Goal: Communication & Community: Ask a question

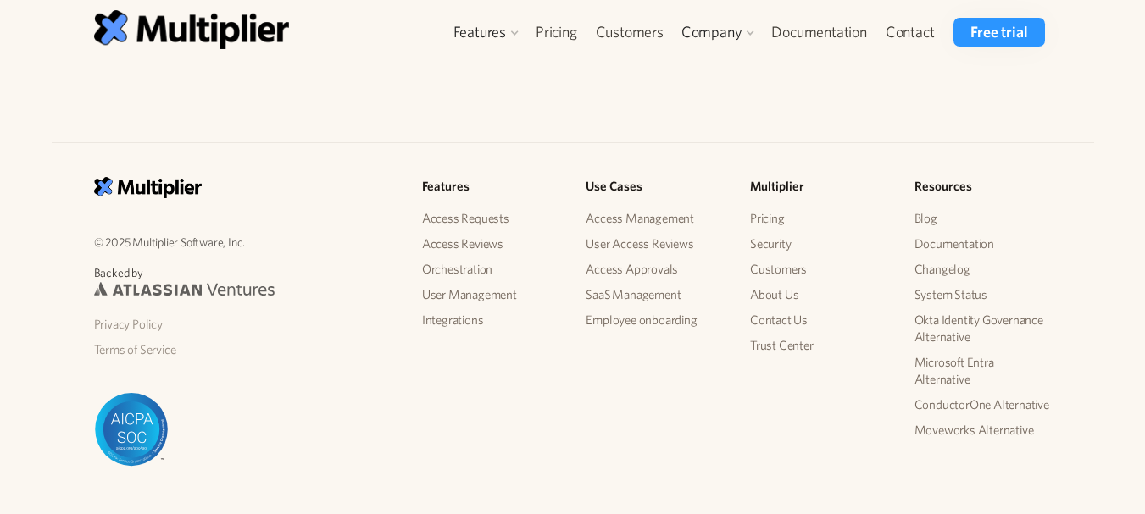
click at [764, 320] on link "Contact Us" at bounding box center [818, 320] width 137 height 25
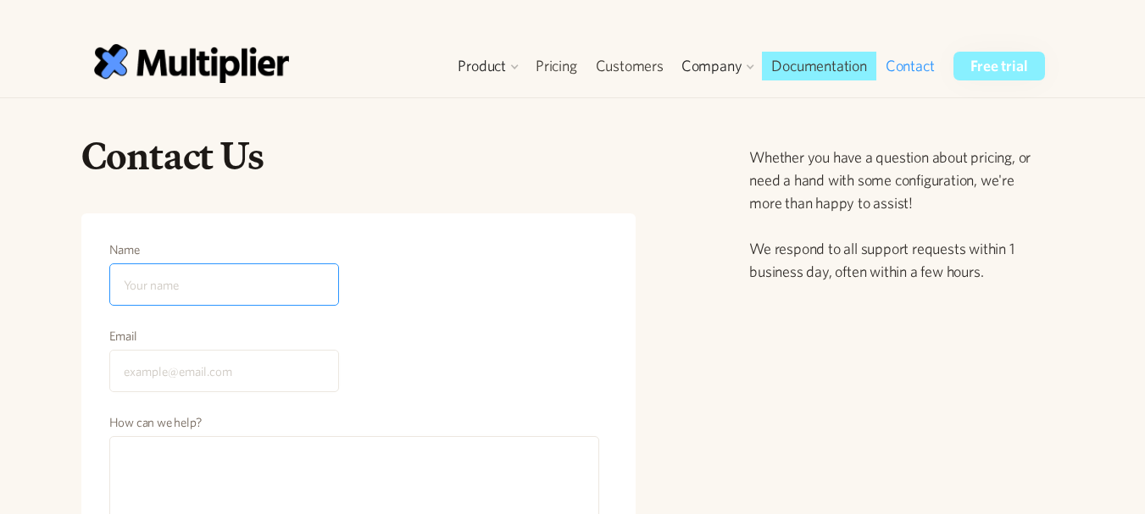
scroll to position [149, 0]
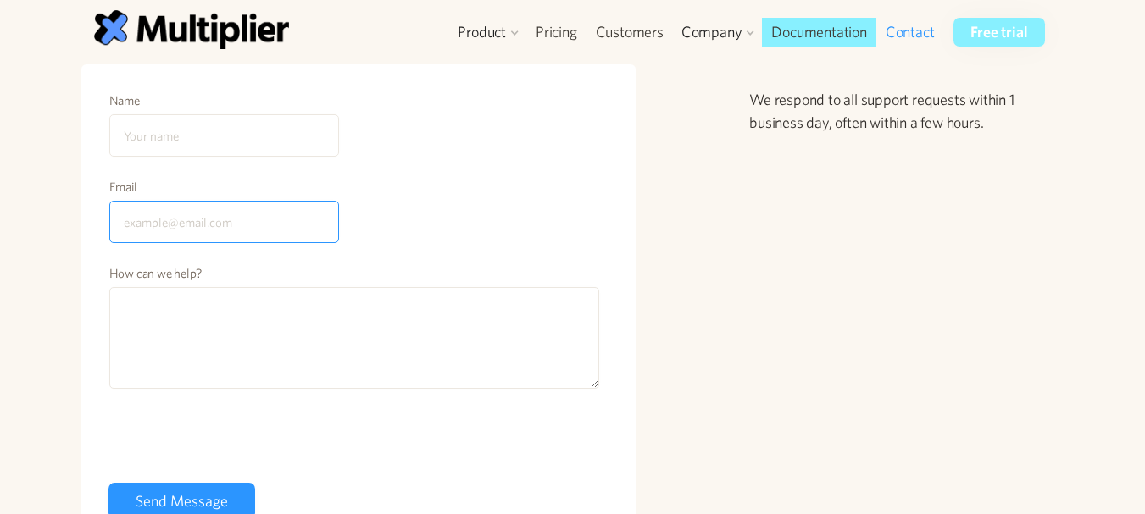
click at [220, 223] on input "Email" at bounding box center [224, 222] width 230 height 42
type input "[EMAIL_ADDRESS][DOMAIN_NAME]"
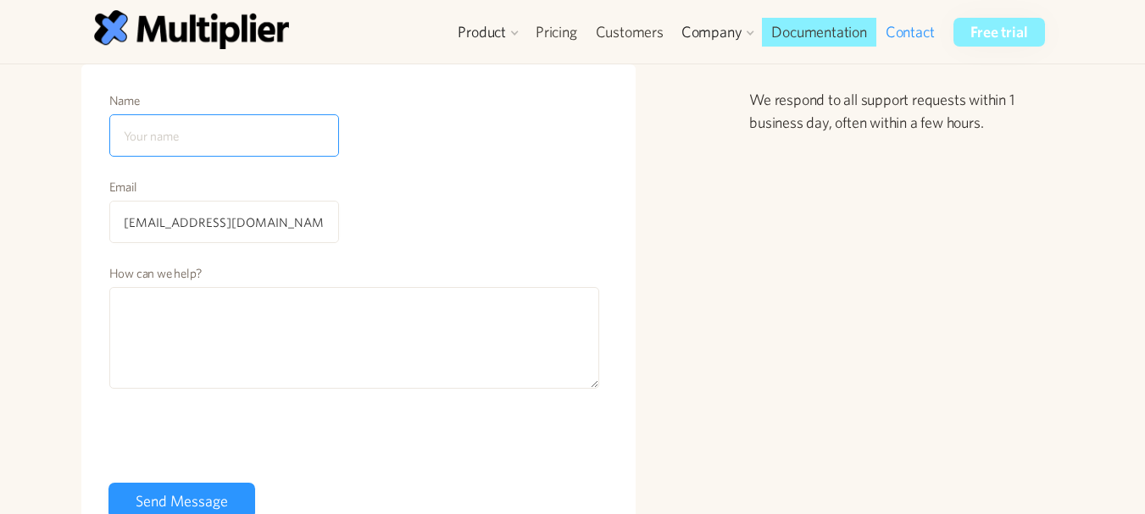
type input "[PERSON_NAME] [PERSON_NAME]"
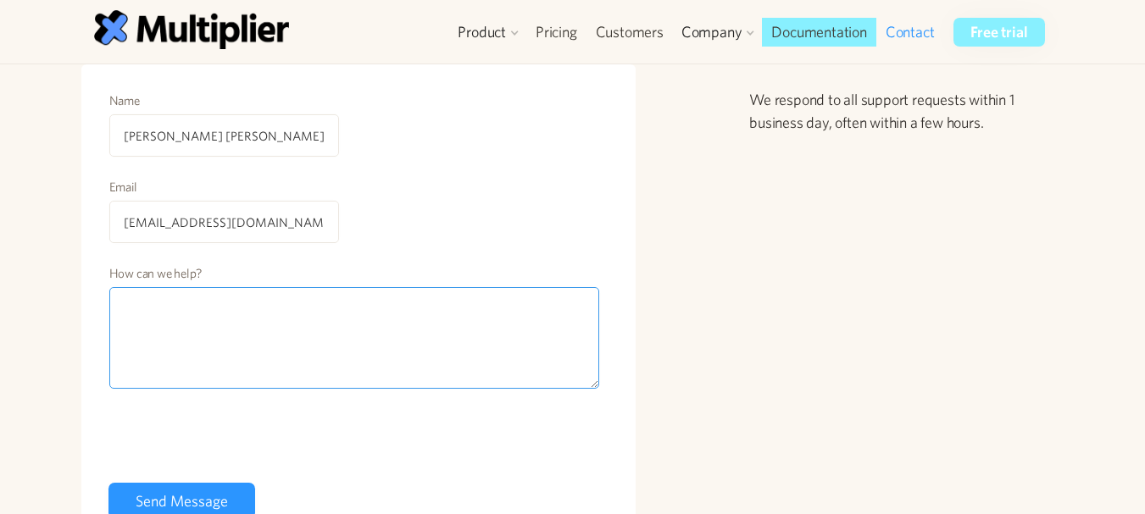
click at [165, 302] on textarea "How can we help?" at bounding box center [354, 338] width 491 height 102
paste textarea "I am [PERSON_NAME] from the guest posting agency Guest blog posting is a great …"
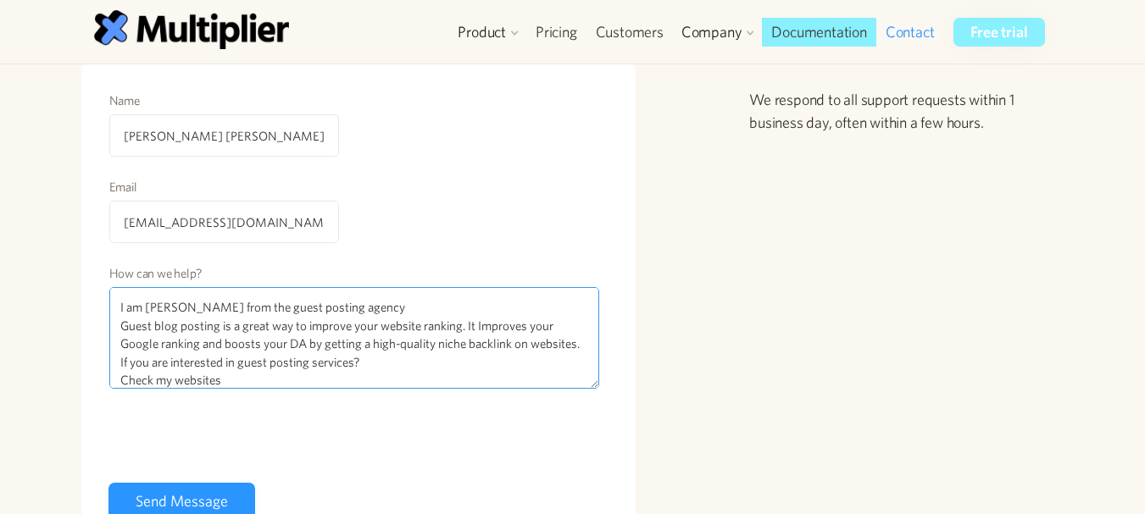
click at [415, 343] on textarea "I am [PERSON_NAME] from the guest posting agency Guest blog posting is a great …" at bounding box center [354, 338] width 491 height 102
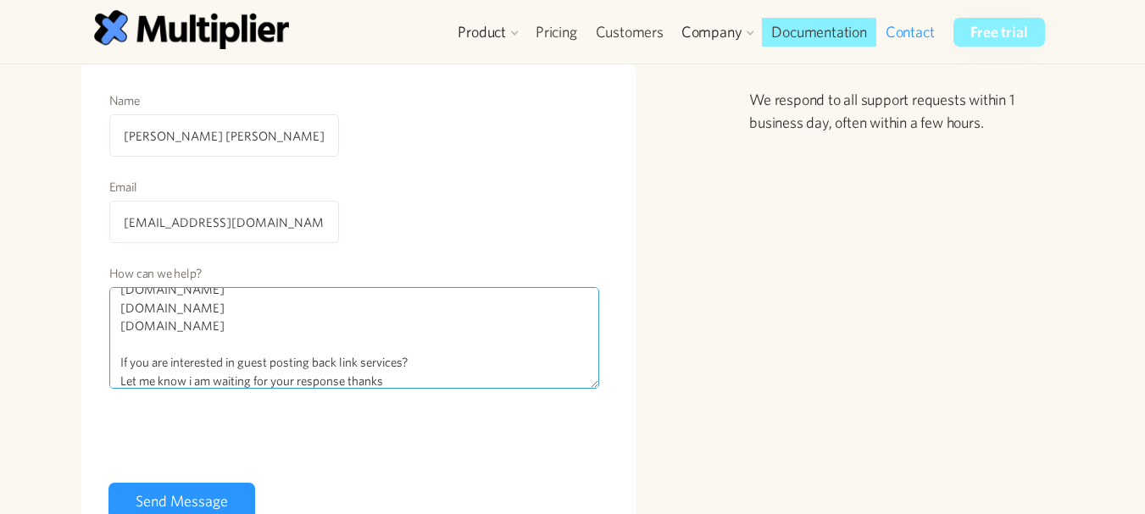
type textarea "I am [PERSON_NAME] from the guest posting agency Guest blog posting is a great …"
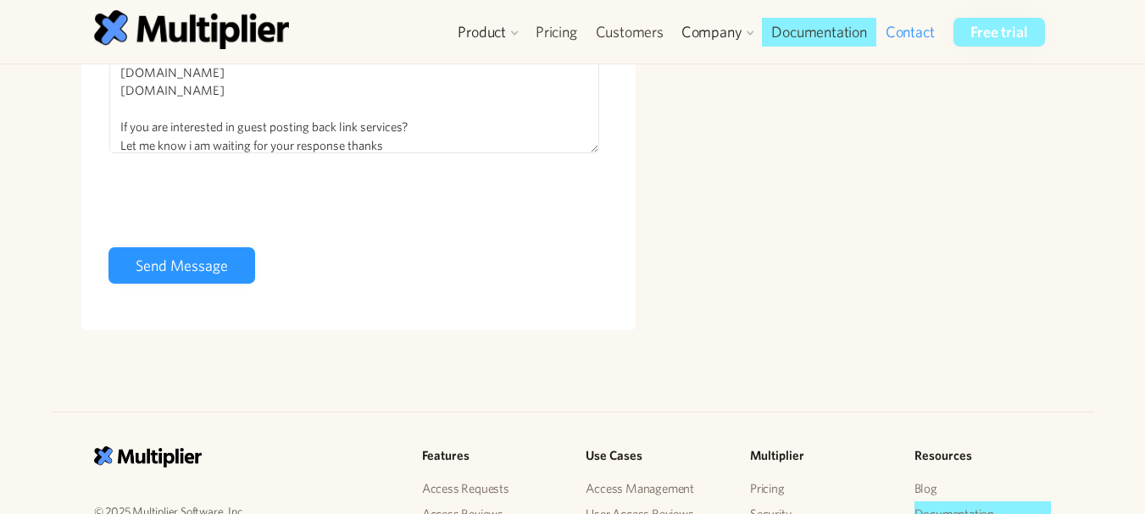
scroll to position [410, 0]
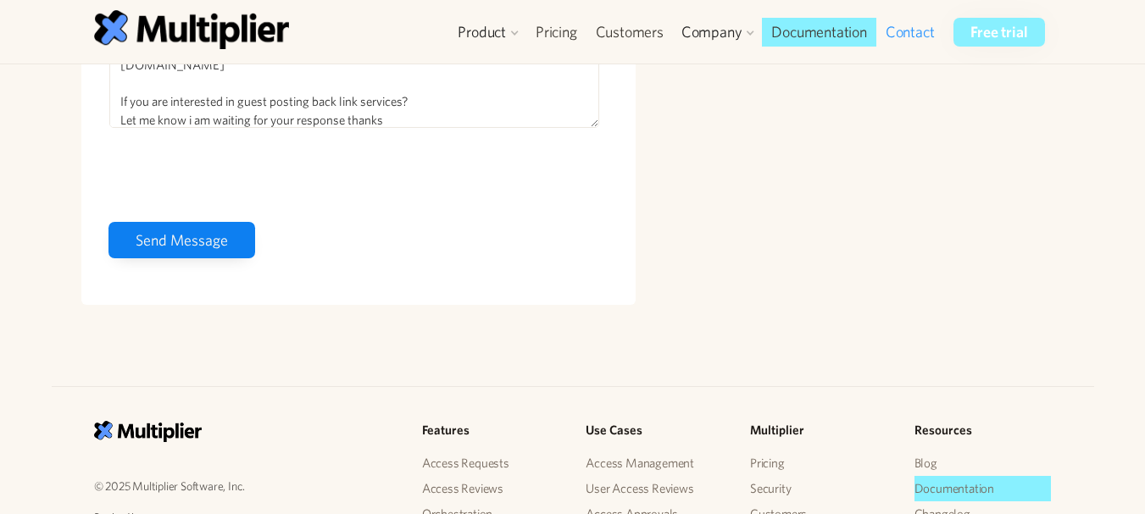
click at [187, 248] on input "Send Message" at bounding box center [181, 240] width 147 height 36
type input "Send Message"
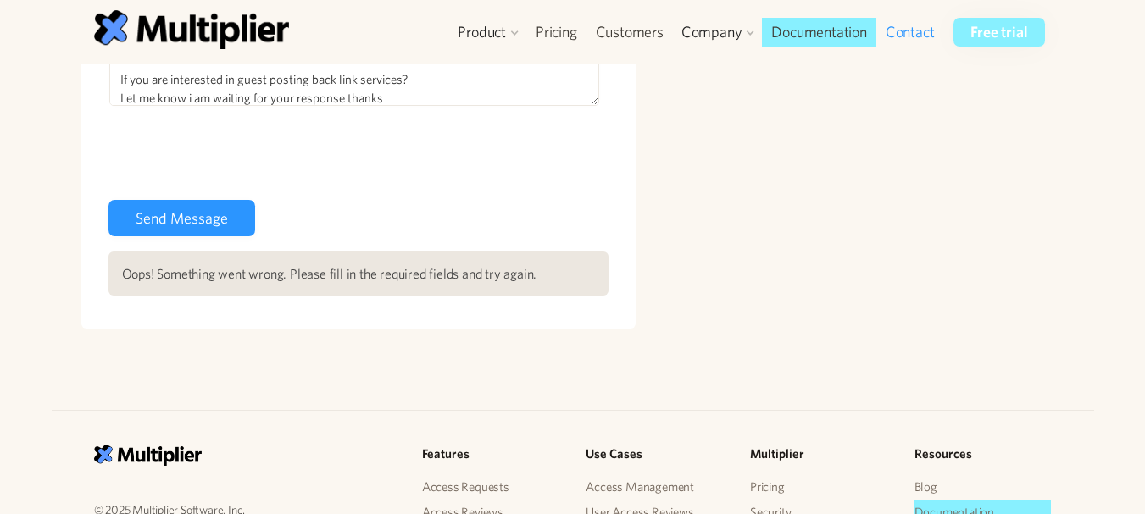
scroll to position [301, 0]
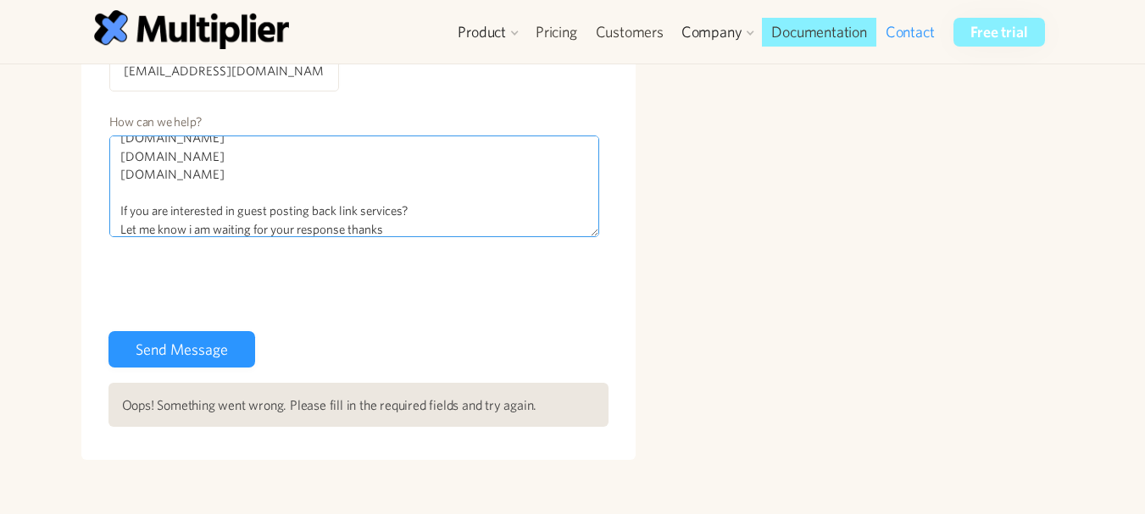
click at [433, 229] on textarea "I am [PERSON_NAME] from the guest posting agency Guest blog posting is a great …" at bounding box center [354, 187] width 491 height 102
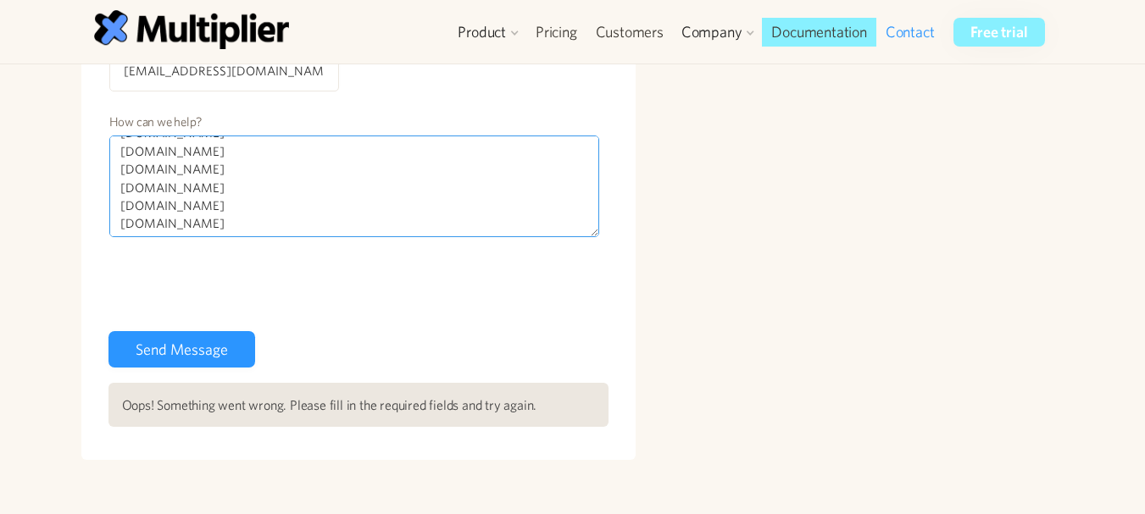
drag, startPoint x: 433, startPoint y: 229, endPoint x: 397, endPoint y: 147, distance: 89.6
click at [397, 147] on textarea "I am [PERSON_NAME] from the guest posting agency Guest blog posting is a great …" at bounding box center [354, 187] width 491 height 102
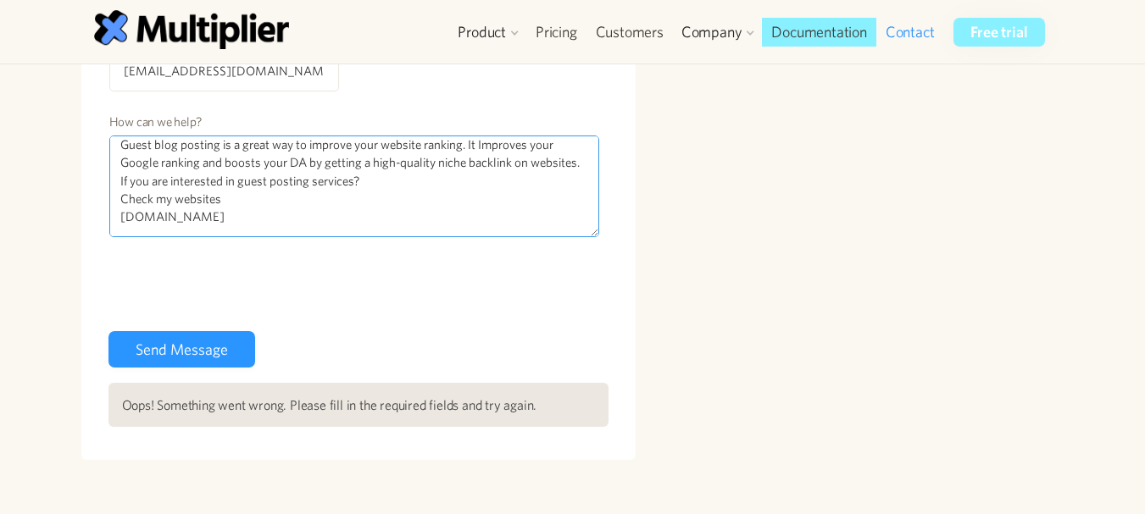
scroll to position [30, 0]
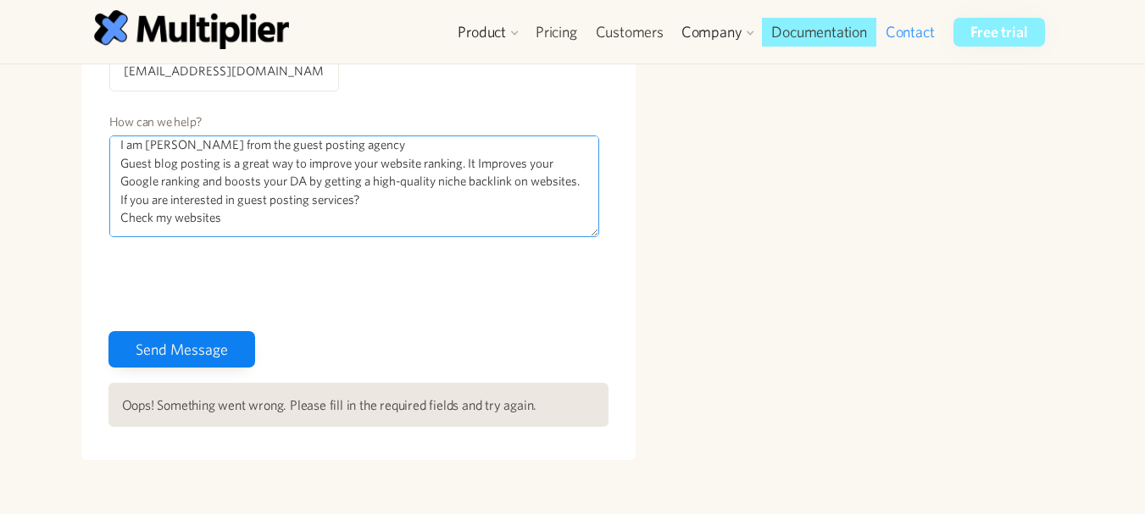
type textarea "I am [PERSON_NAME] from the guest posting agency Guest blog posting is a great …"
click at [201, 342] on input "Send Message" at bounding box center [181, 349] width 147 height 36
type input "Please wait..."
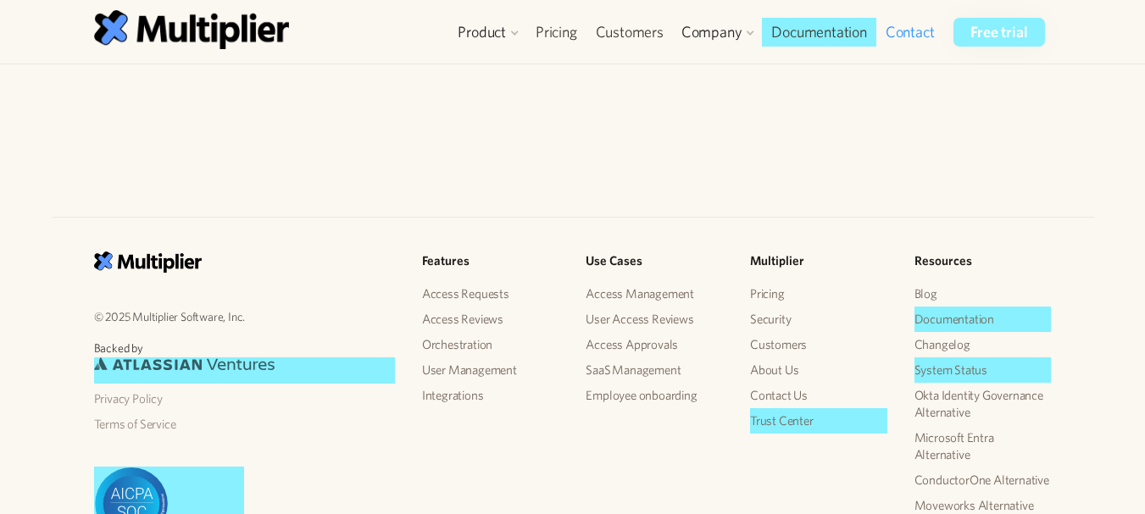
scroll to position [559, 0]
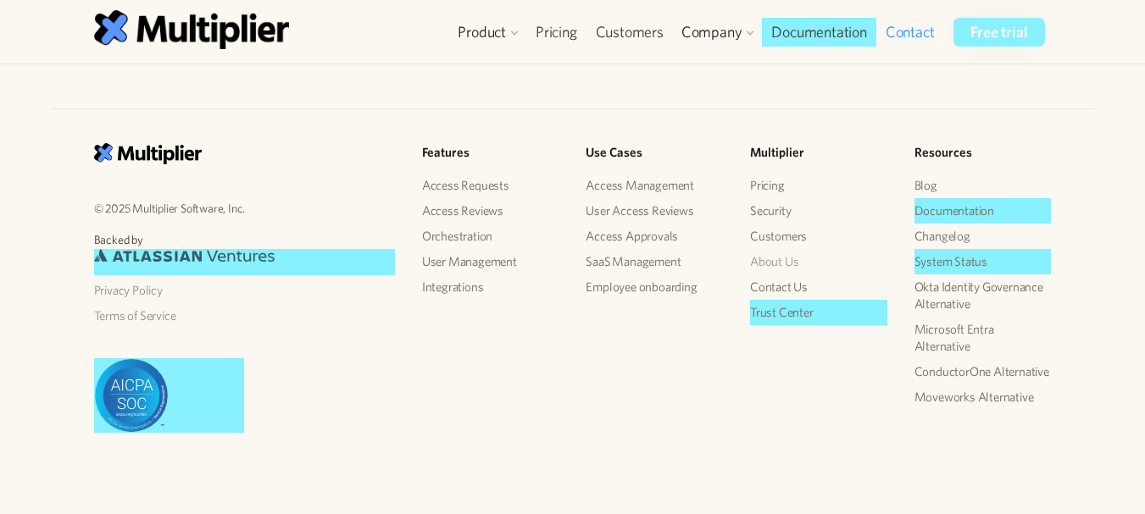
click at [768, 258] on link "About Us" at bounding box center [818, 261] width 137 height 25
